Goal: Find specific page/section: Find specific page/section

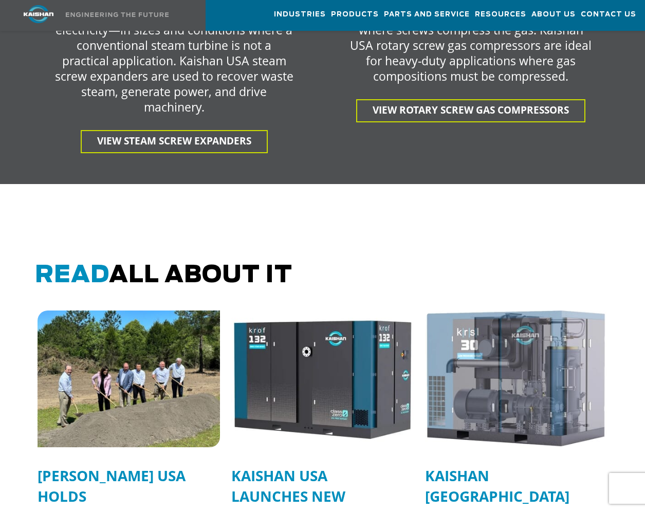
scroll to position [2572, 0]
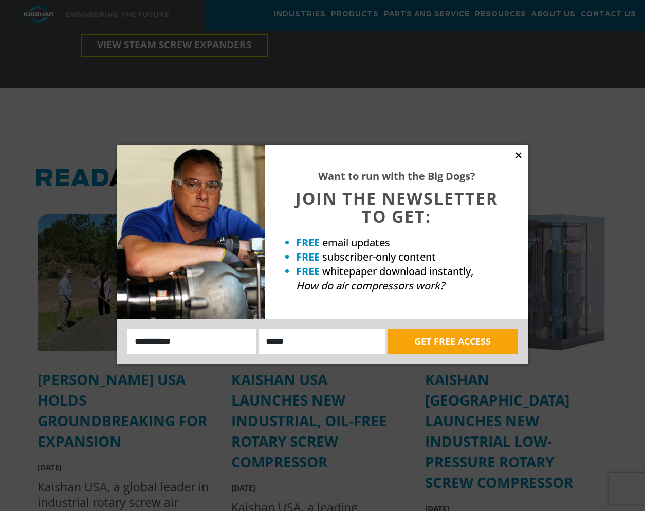
click at [518, 155] on icon at bounding box center [519, 155] width 6 height 6
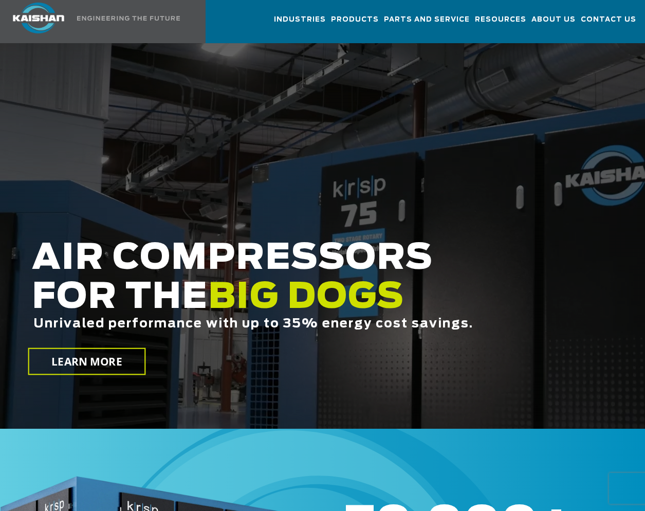
scroll to position [0, 0]
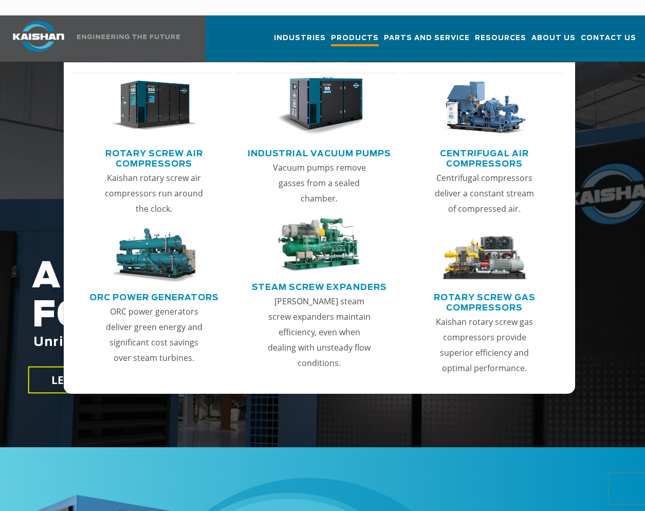
click at [370, 32] on span "Products" at bounding box center [355, 39] width 48 height 14
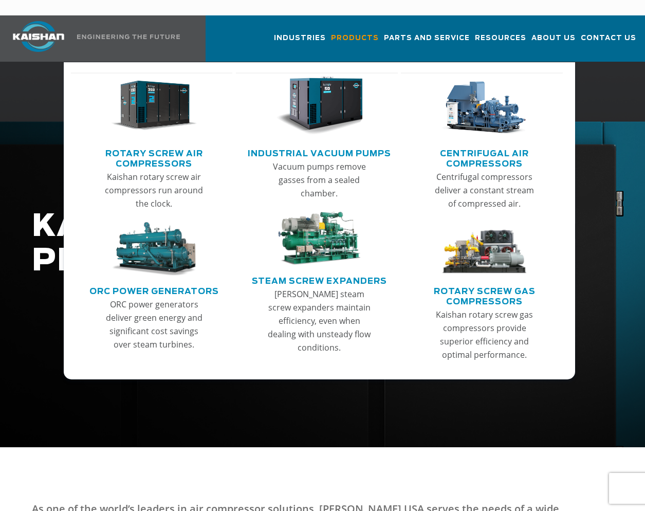
click at [486, 145] on link "Centrifugal Air Compressors" at bounding box center [484, 158] width 157 height 26
